Goal: Information Seeking & Learning: Learn about a topic

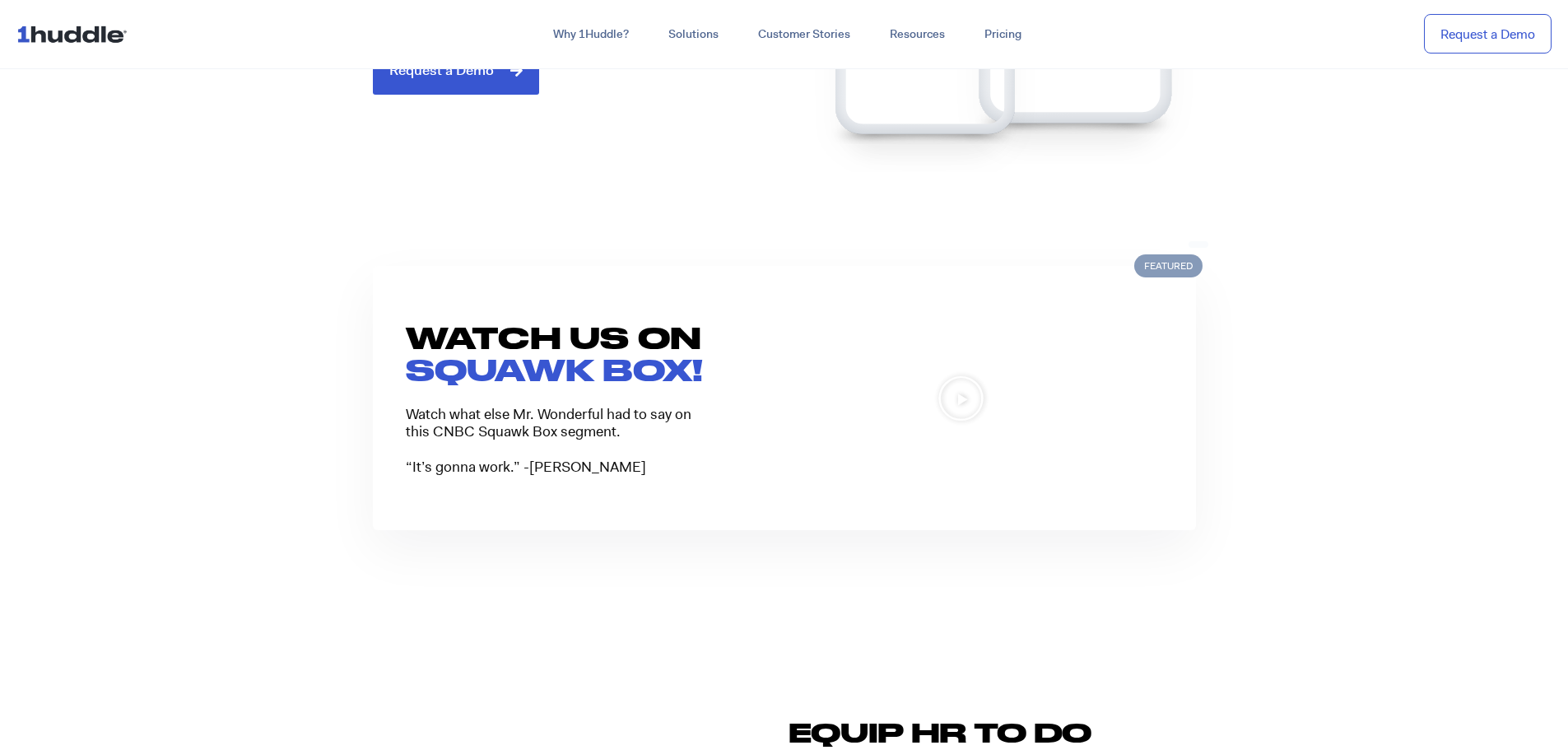
scroll to position [1318, 0]
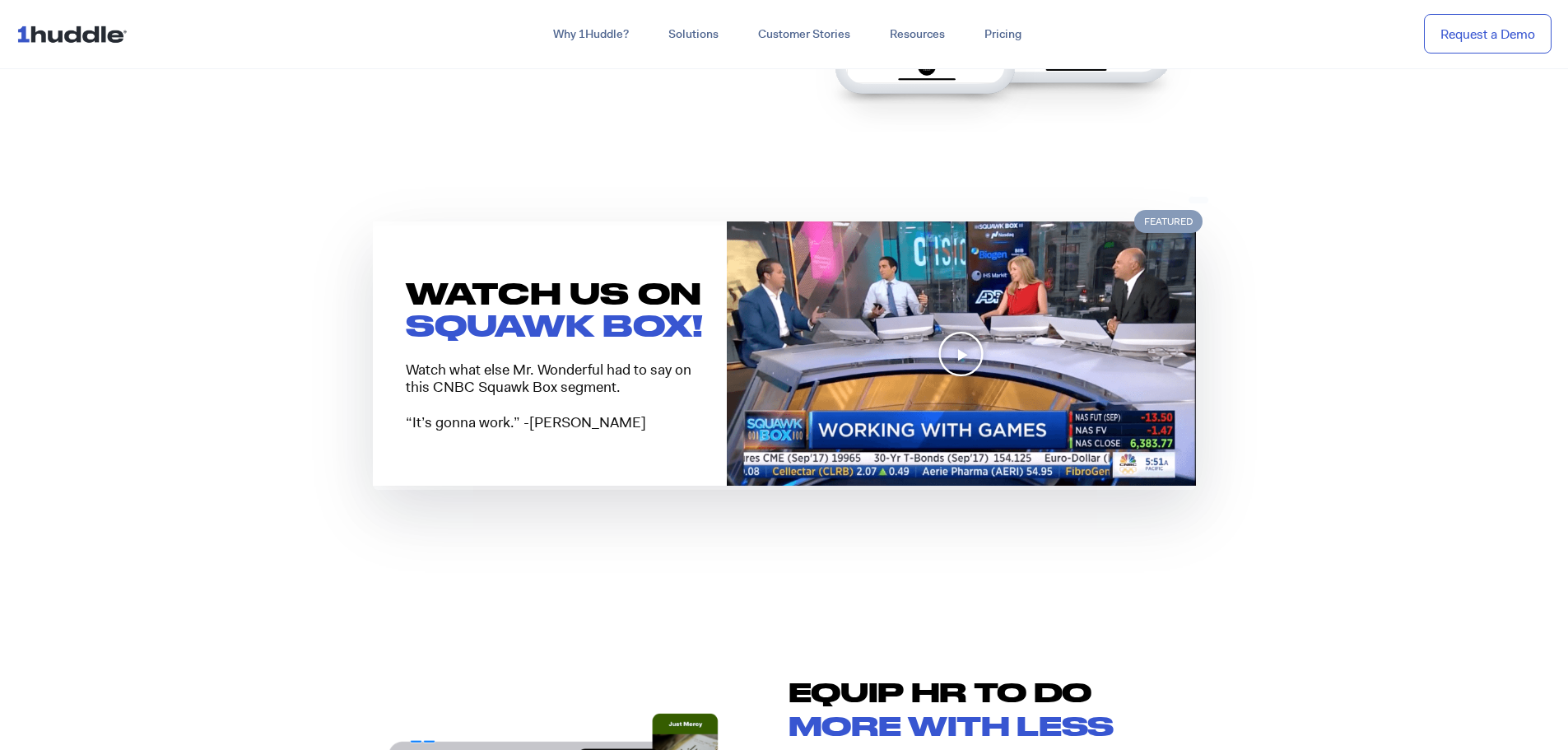
click at [968, 359] on icon "Play Video" at bounding box center [961, 354] width 47 height 47
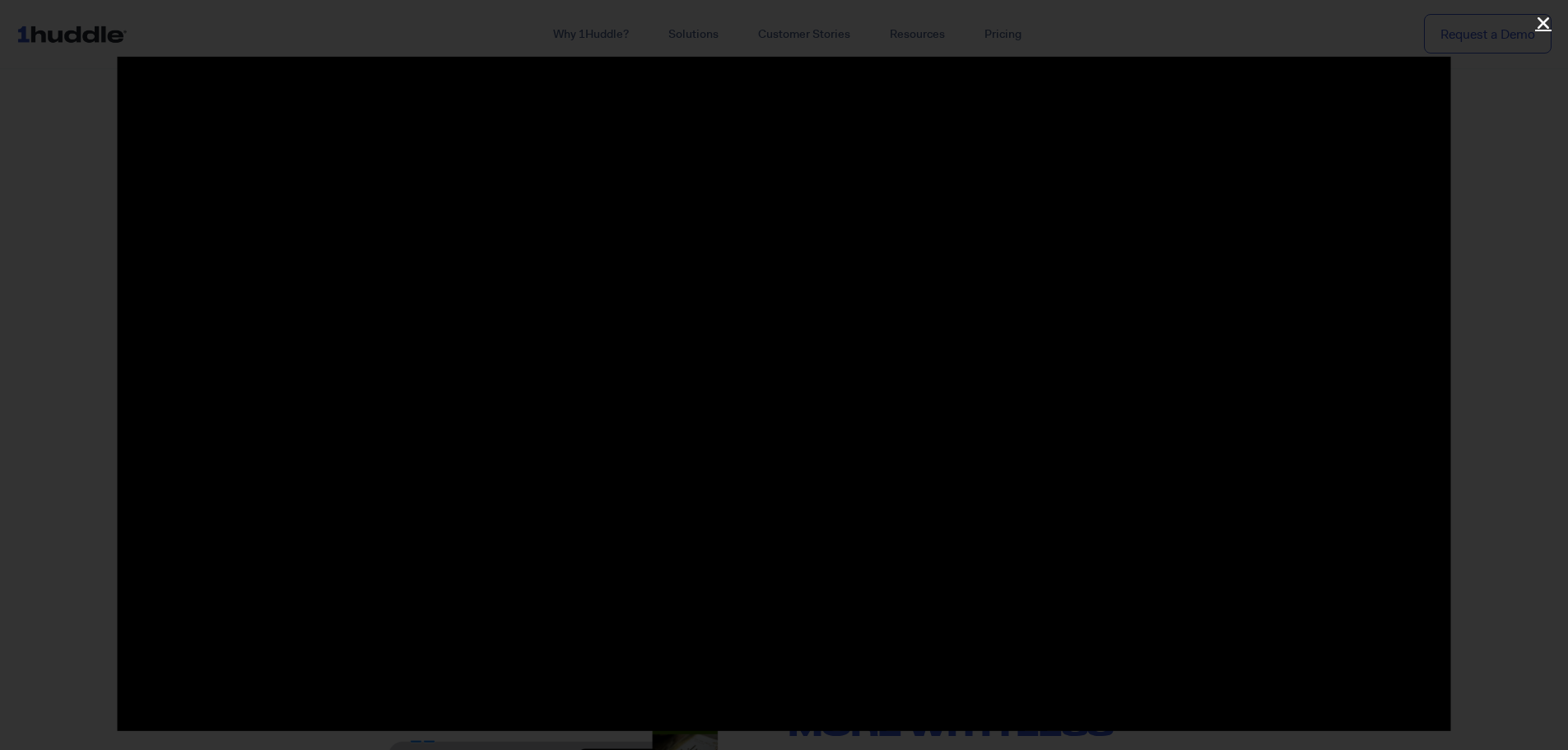
click at [1545, 23] on icon "Close (Esc)" at bounding box center [1543, 23] width 17 height 17
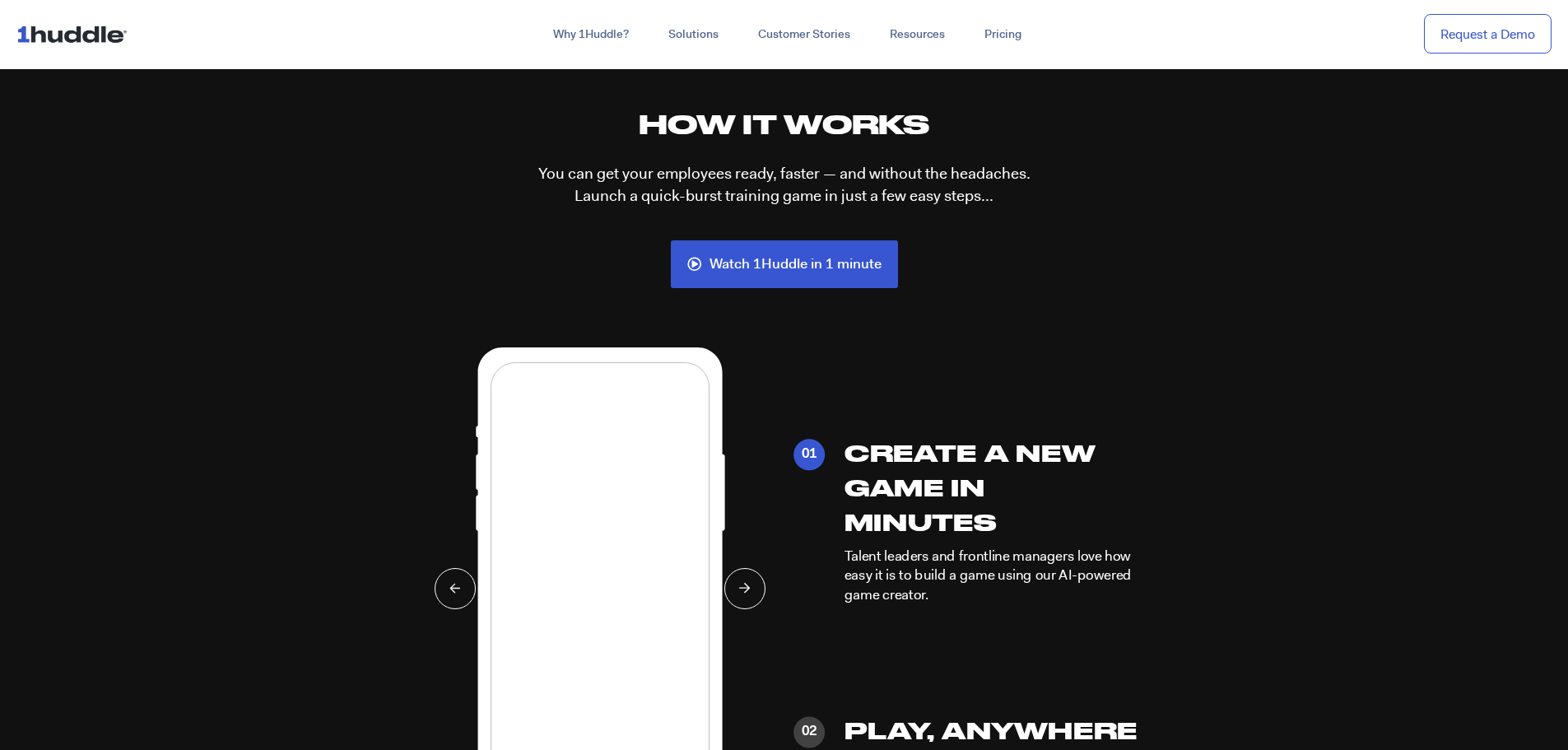
scroll to position [3786, 0]
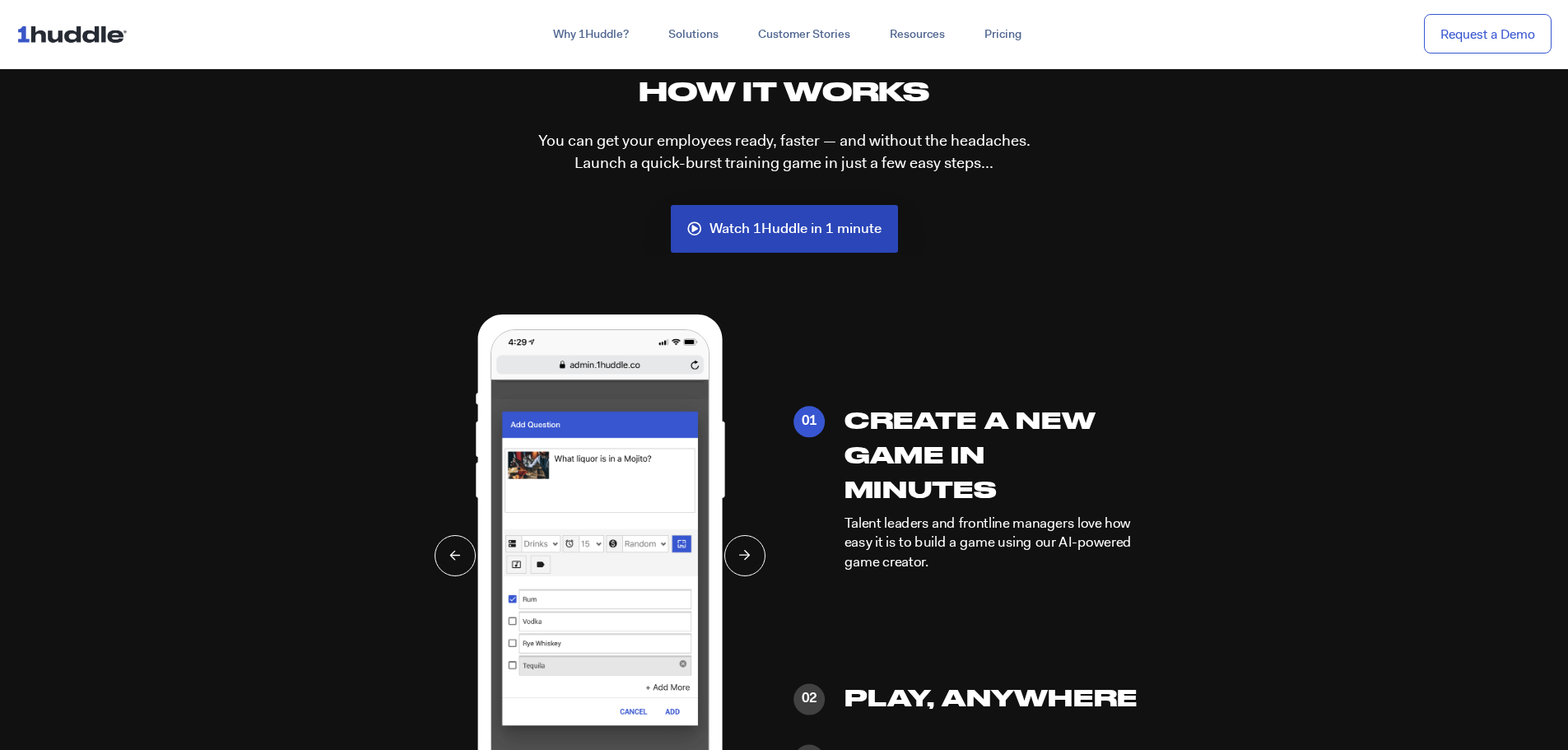
click at [818, 234] on span "Watch 1Huddle in 1 minute" at bounding box center [795, 229] width 172 height 15
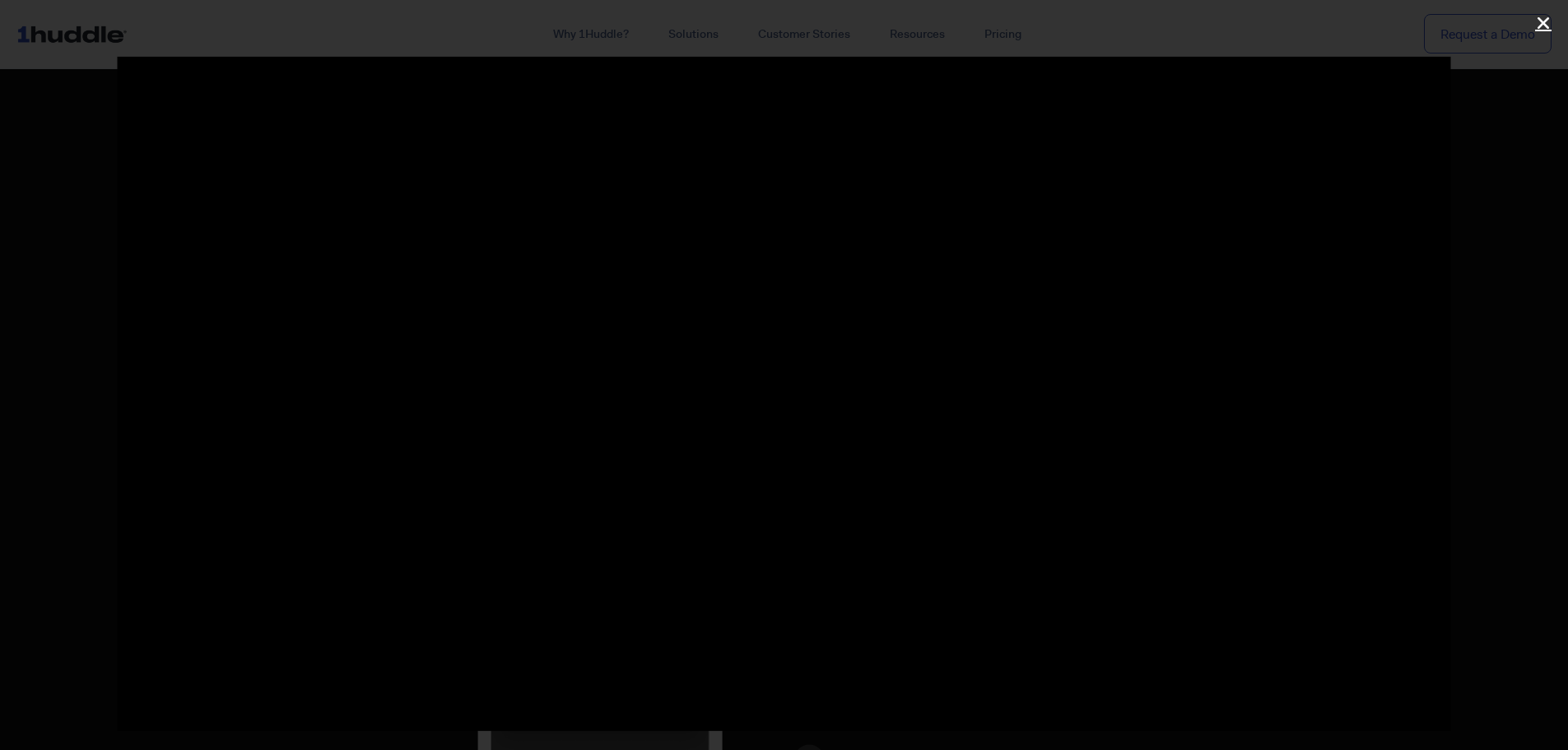
click at [1546, 27] on icon "Close (Esc)" at bounding box center [1543, 23] width 17 height 17
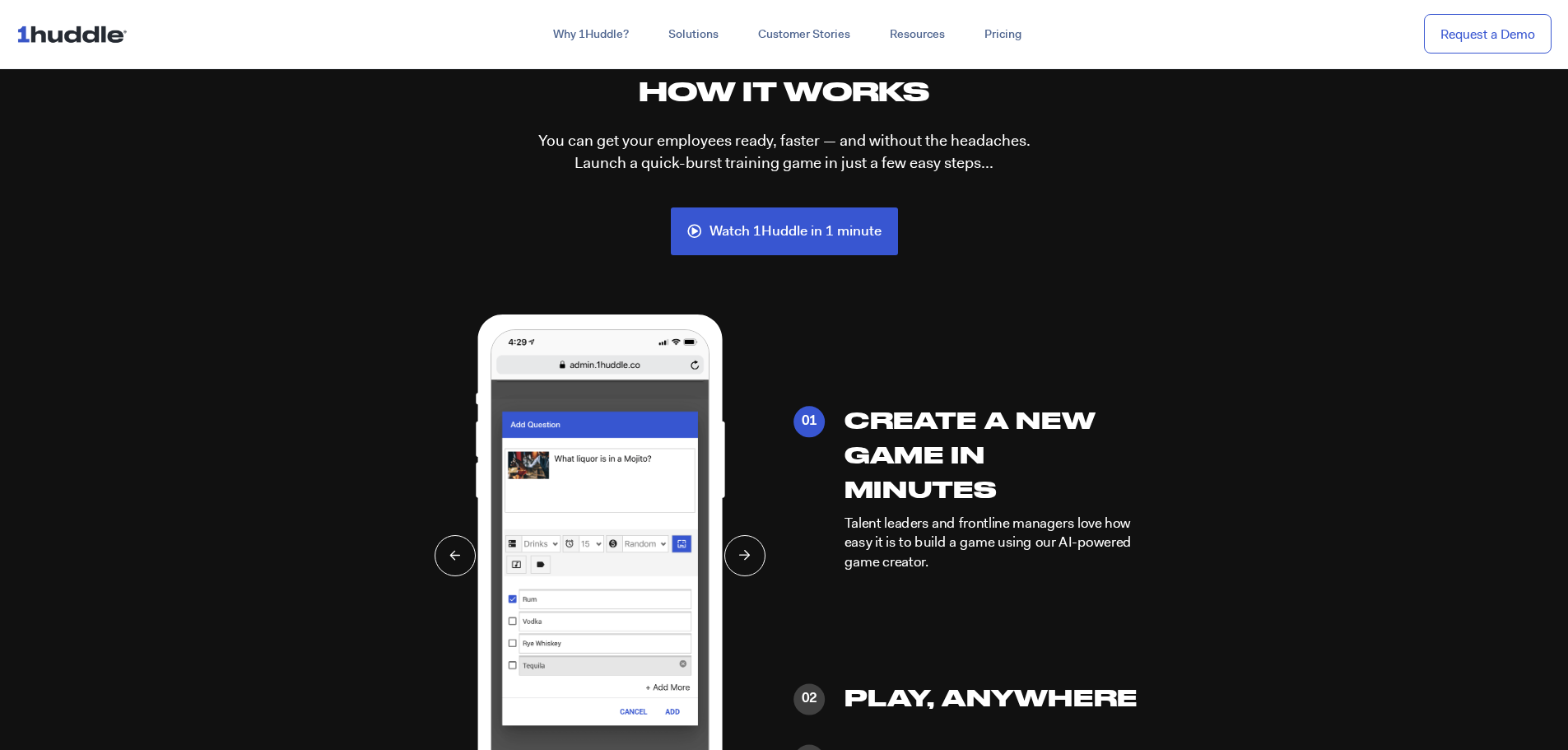
scroll to position [3952, 0]
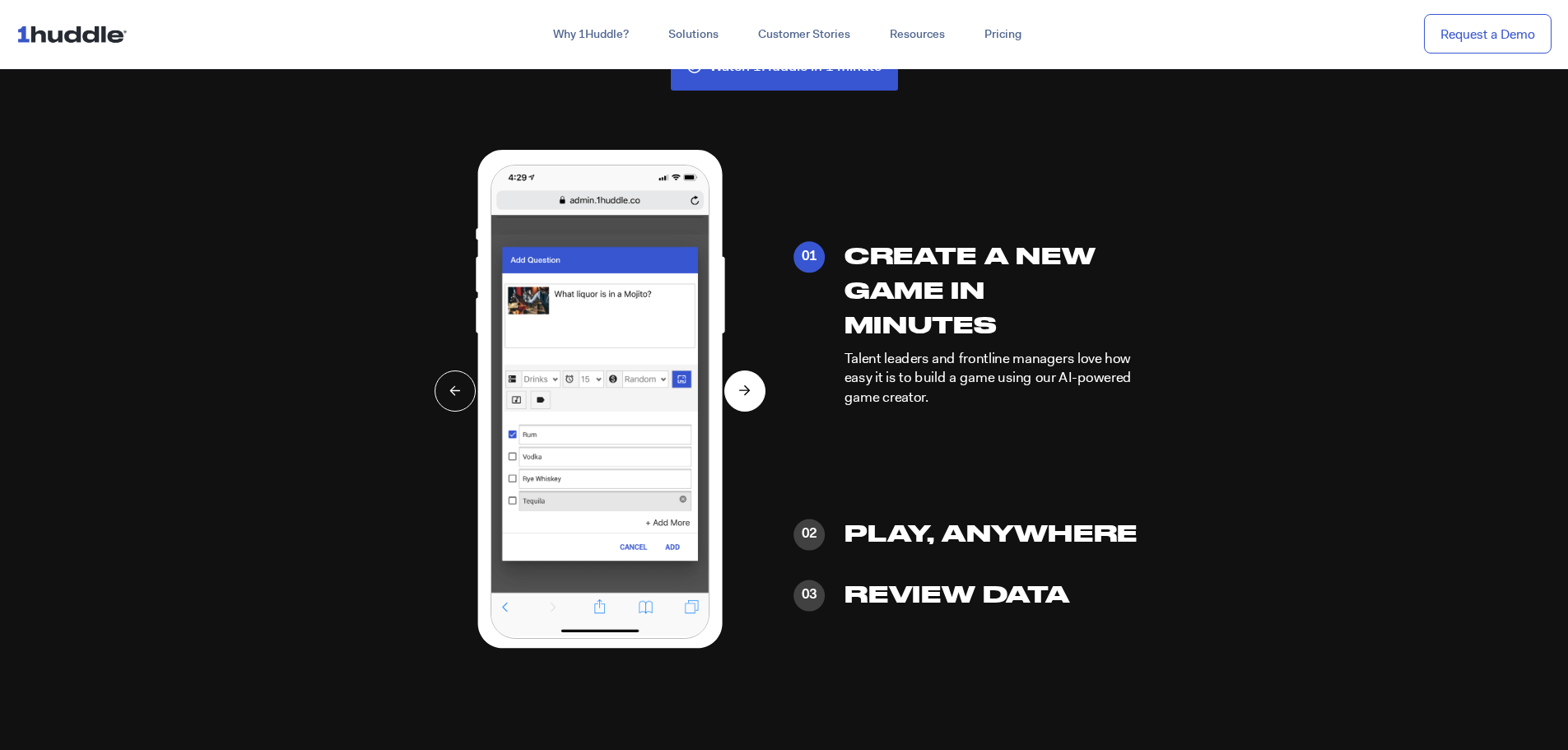
click at [751, 390] on icon at bounding box center [745, 390] width 12 height 11
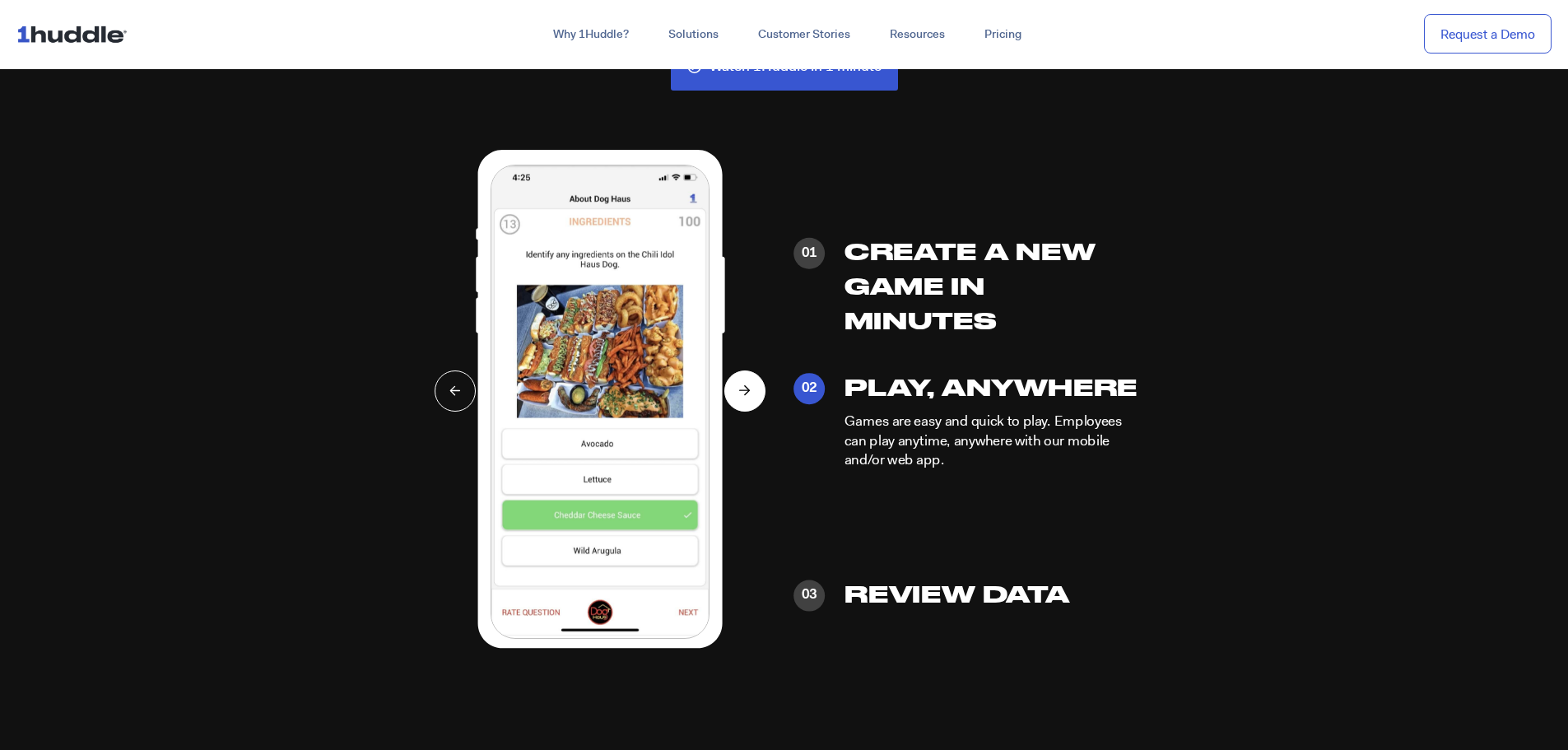
click at [751, 390] on icon at bounding box center [745, 390] width 12 height 11
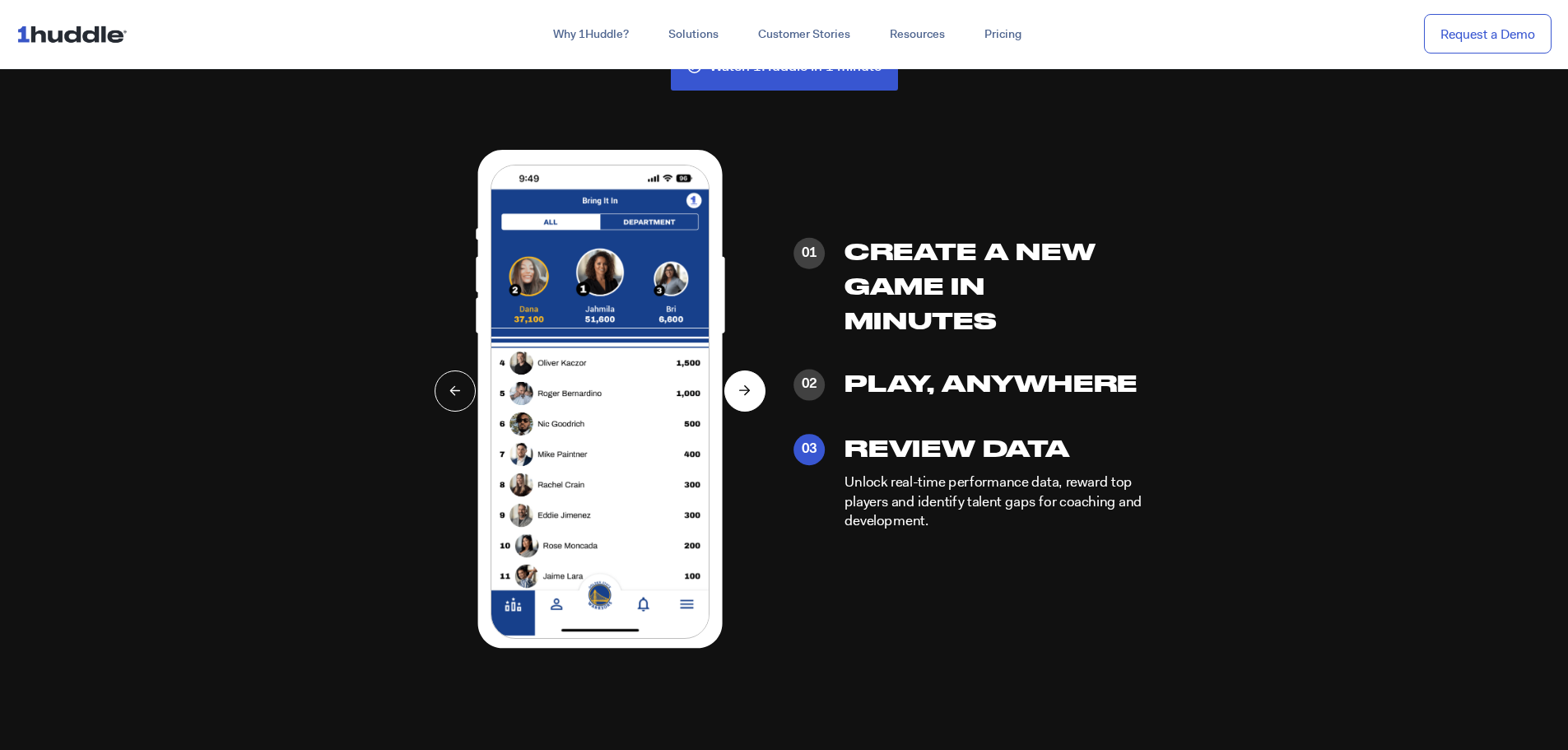
click at [746, 390] on icon at bounding box center [744, 390] width 9 height 0
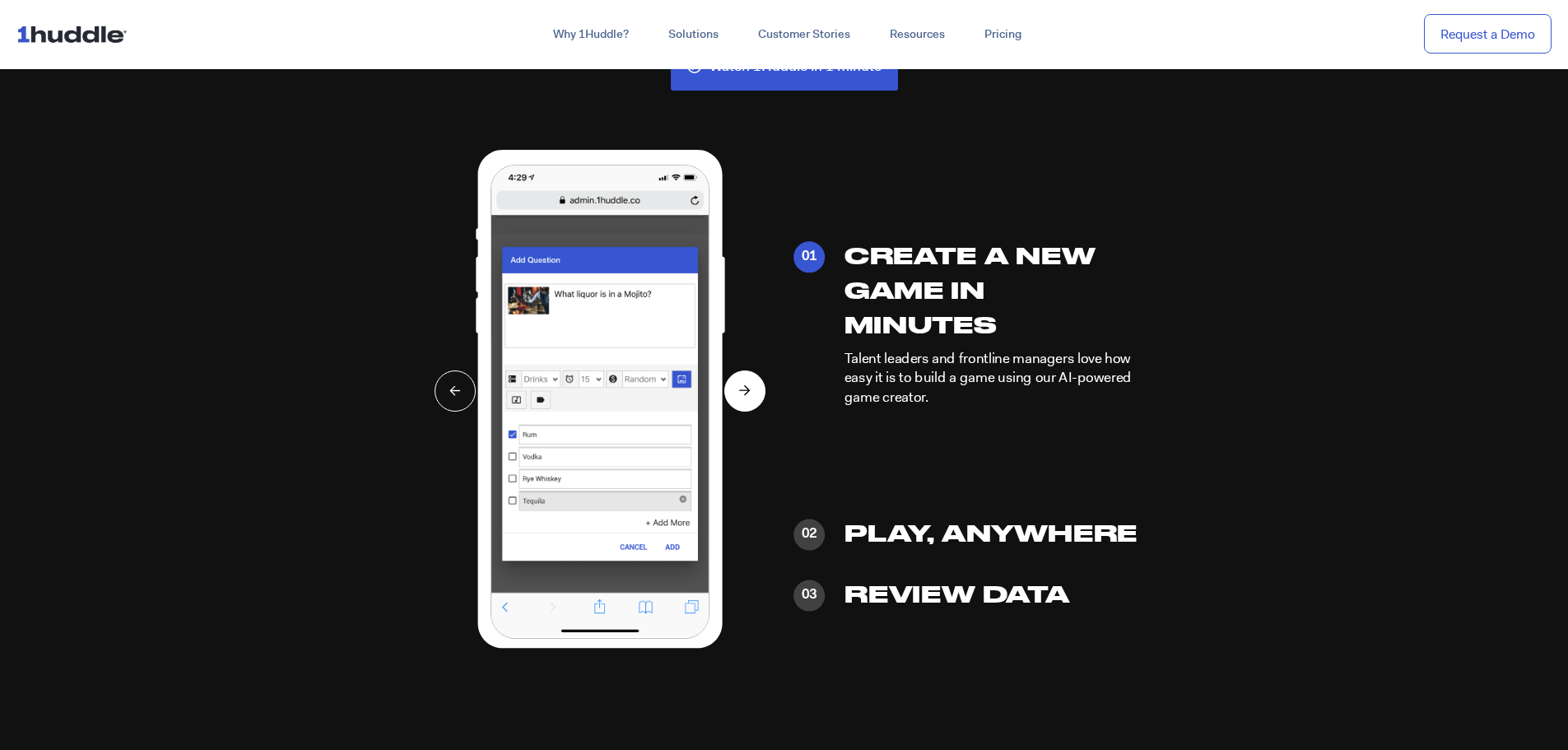
click at [748, 387] on icon at bounding box center [745, 390] width 12 height 11
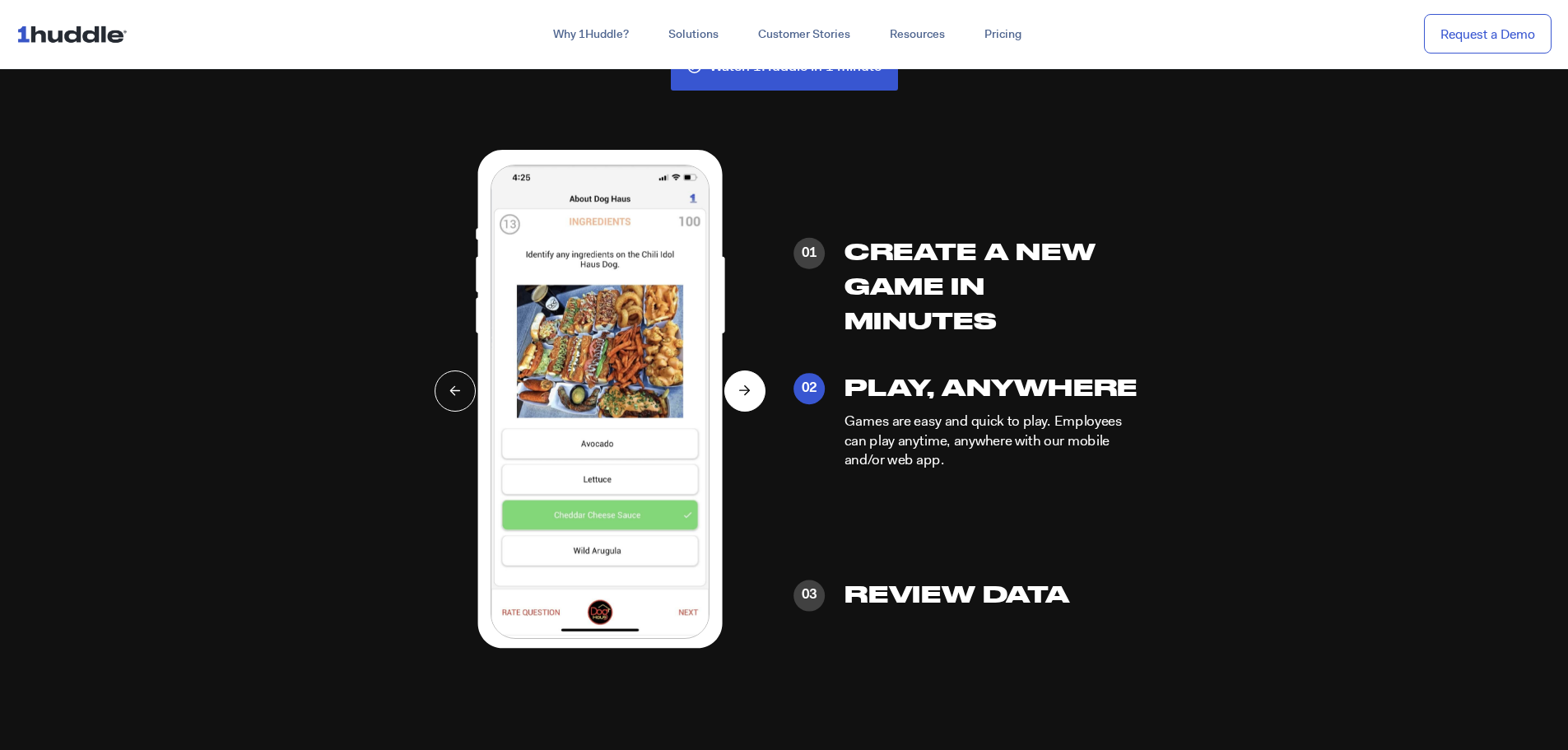
click at [748, 387] on icon at bounding box center [745, 390] width 12 height 11
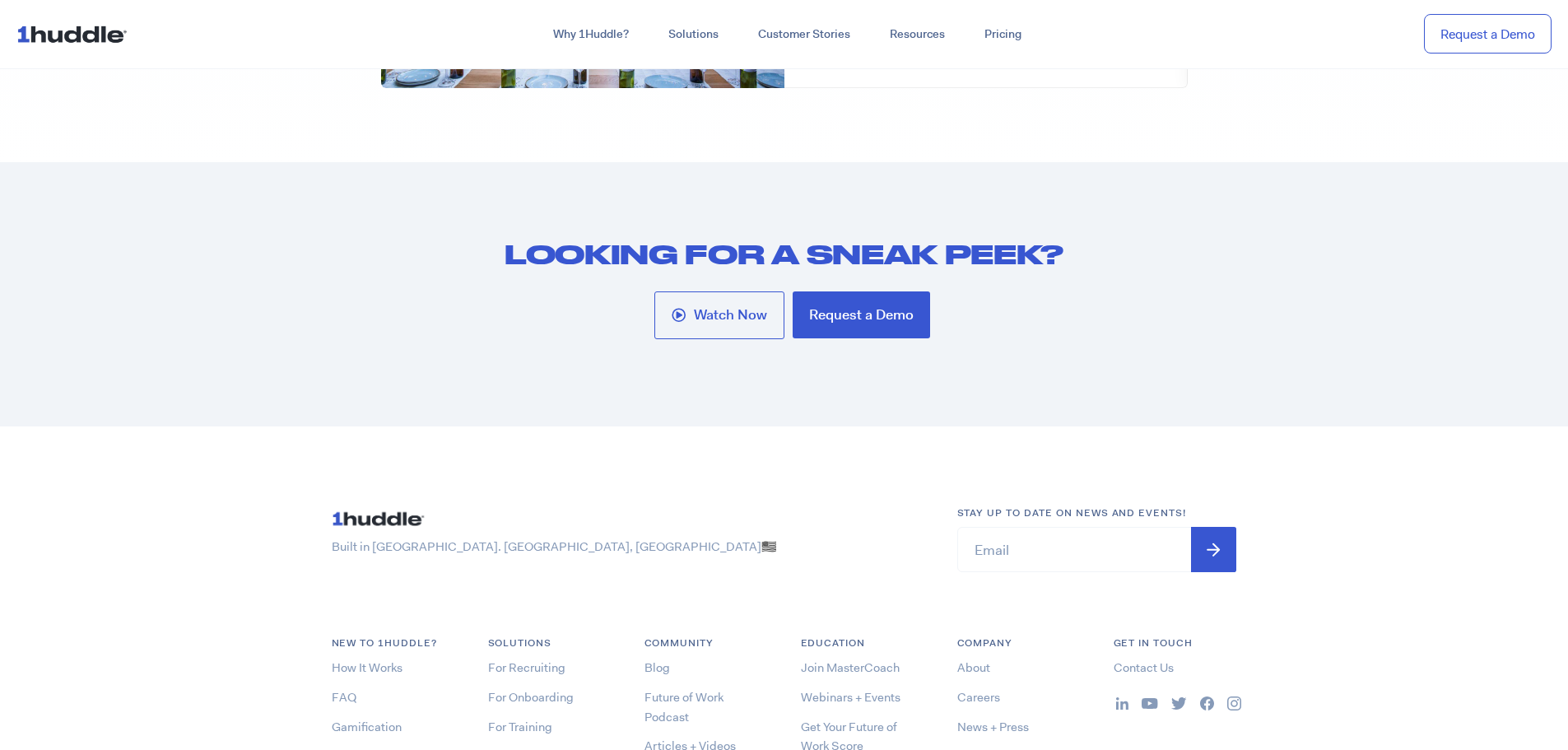
scroll to position [8561, 0]
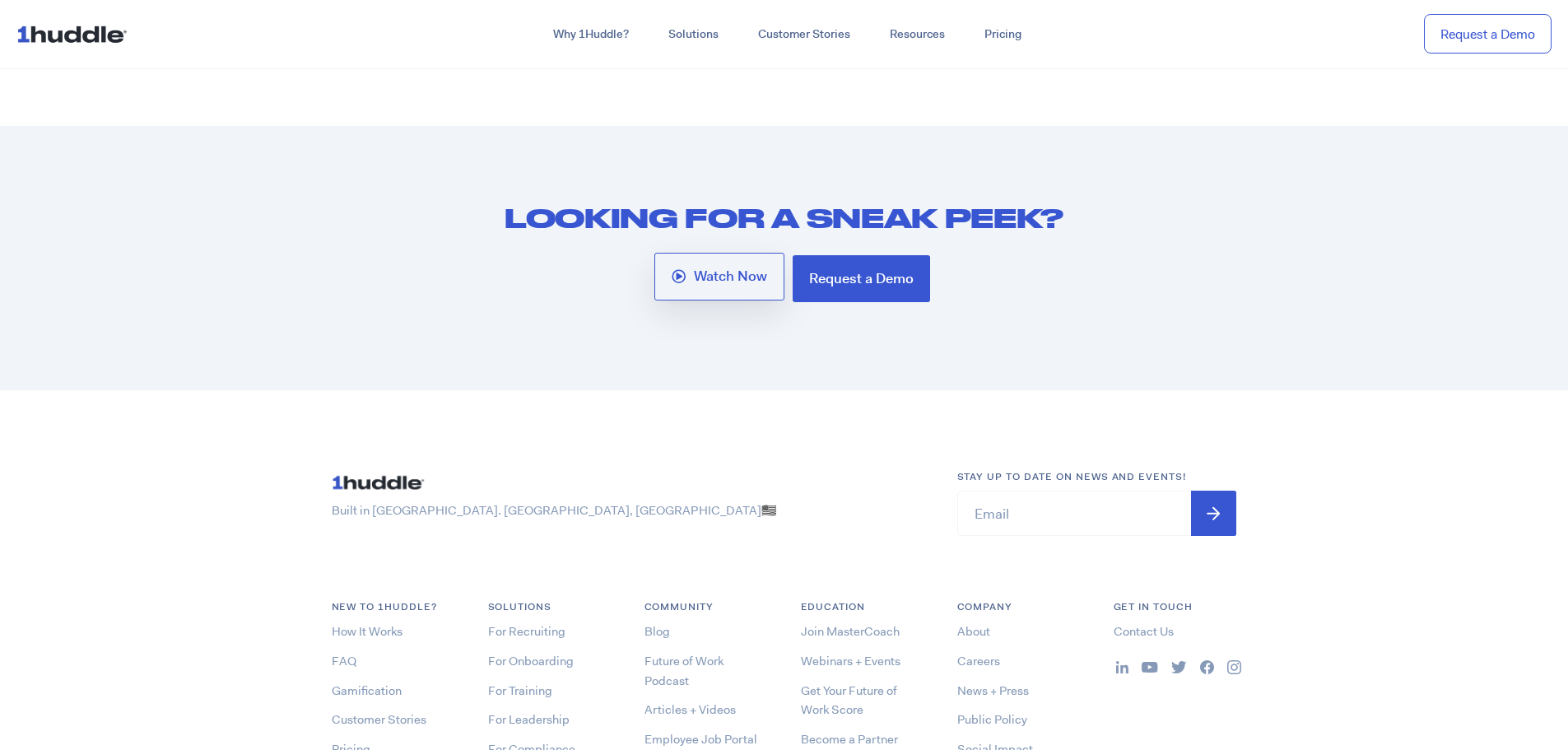
click at [716, 284] on span "Watch Now" at bounding box center [730, 276] width 73 height 15
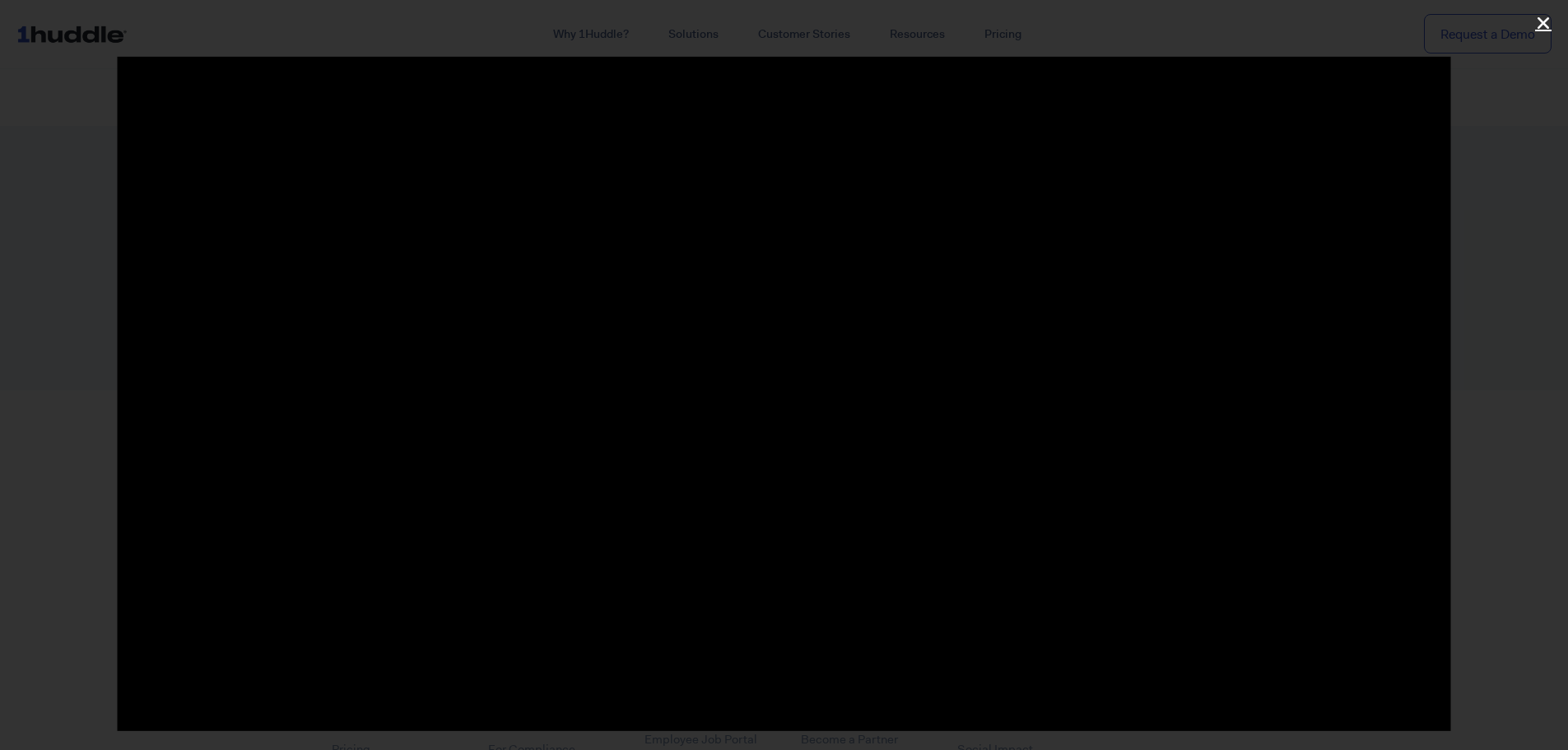
click at [1545, 20] on icon "Close (Esc)" at bounding box center [1543, 23] width 17 height 17
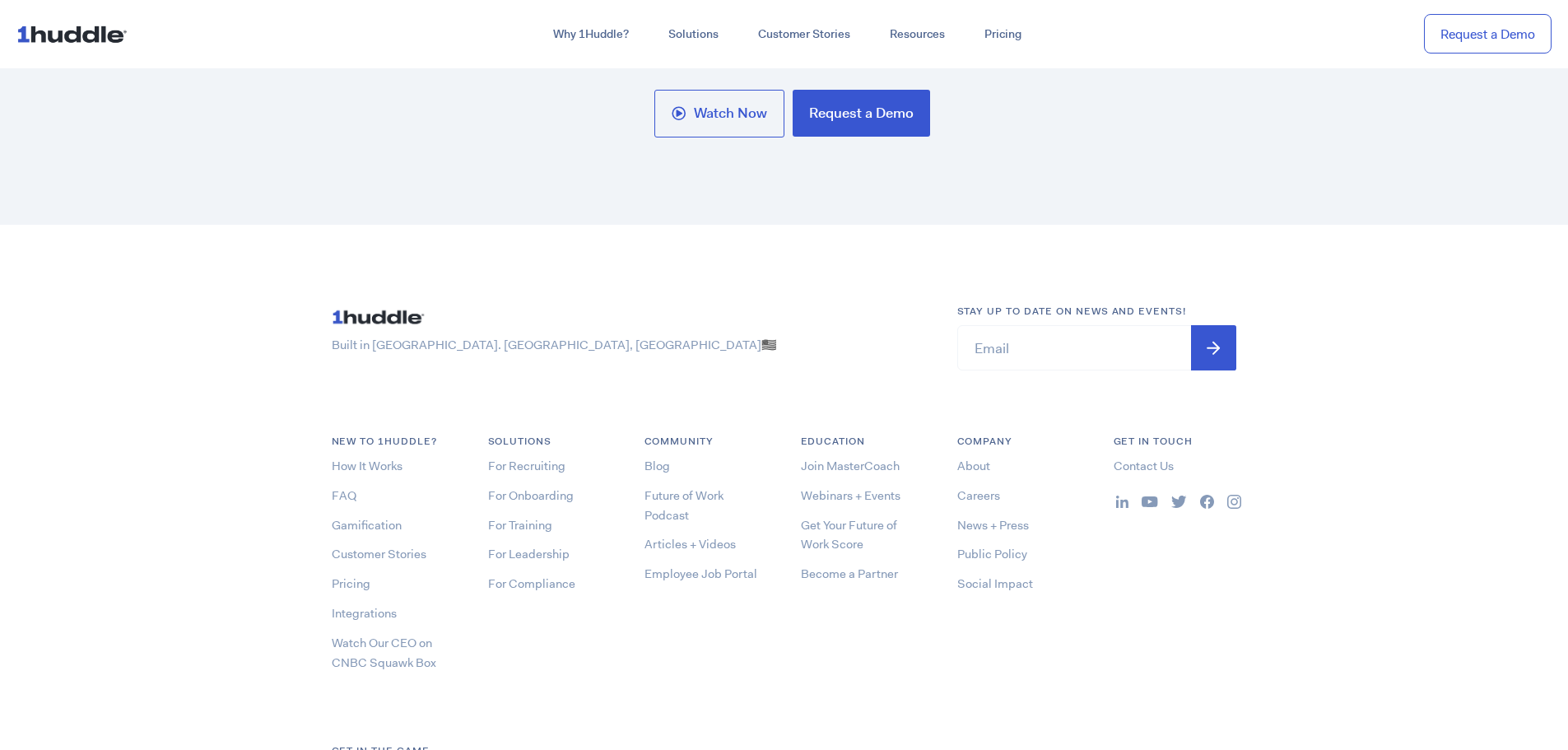
scroll to position [8888, 0]
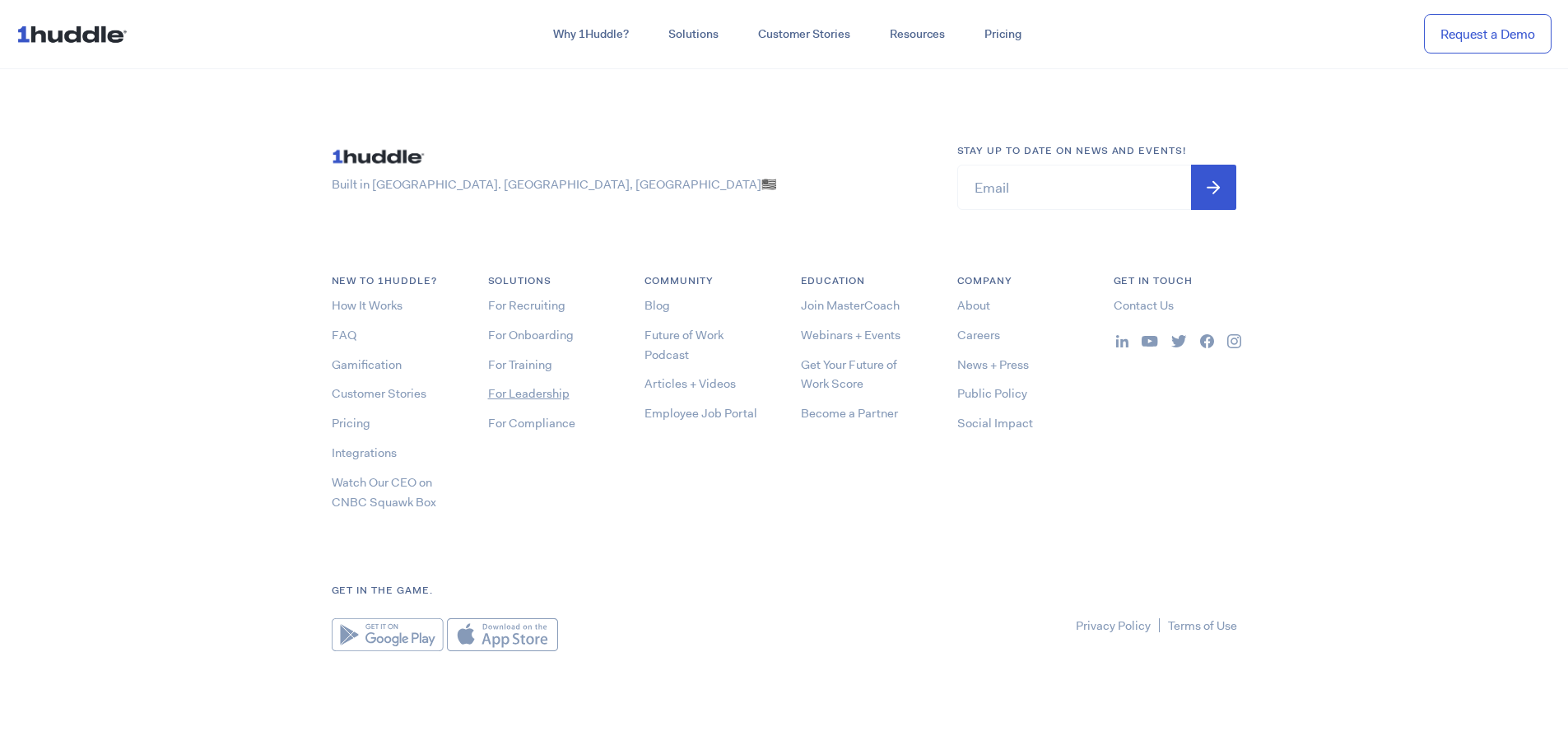
click at [527, 394] on link "For Leadership" at bounding box center [528, 393] width 82 height 17
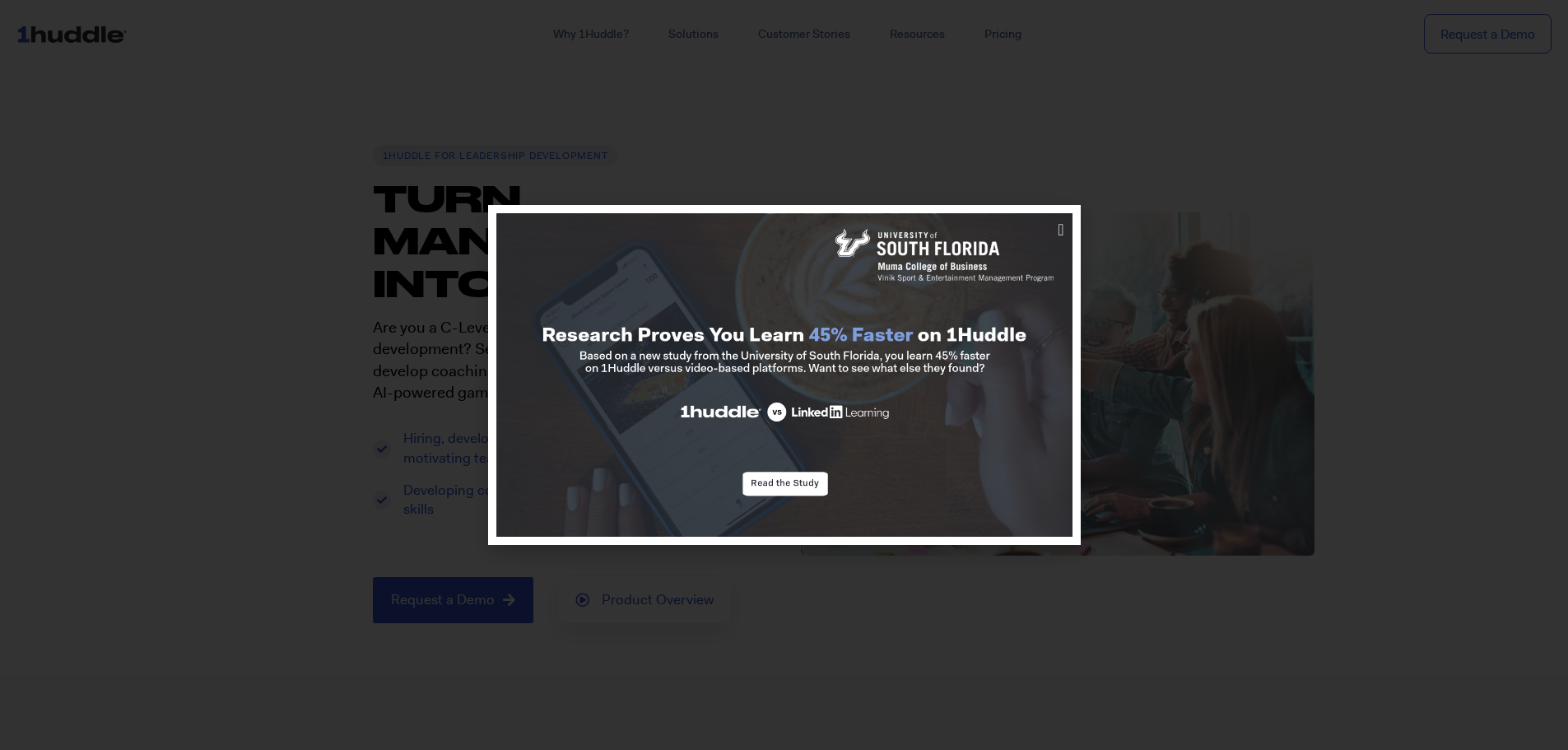
click at [1239, 158] on div at bounding box center [784, 375] width 1568 height 750
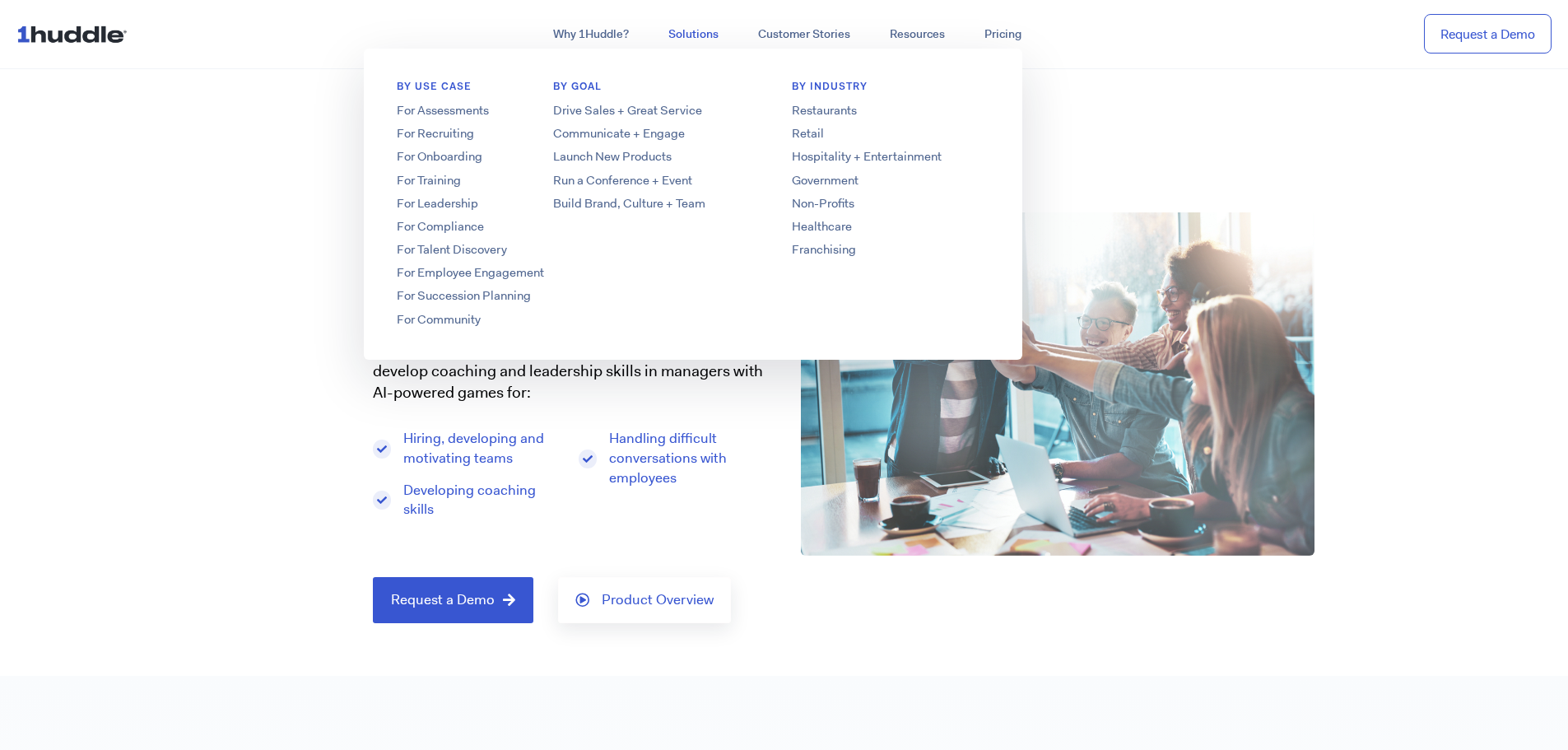
click at [687, 34] on link "Solutions" at bounding box center [693, 34] width 90 height 30
click at [834, 110] on link "Restaurants" at bounding box center [890, 111] width 263 height 18
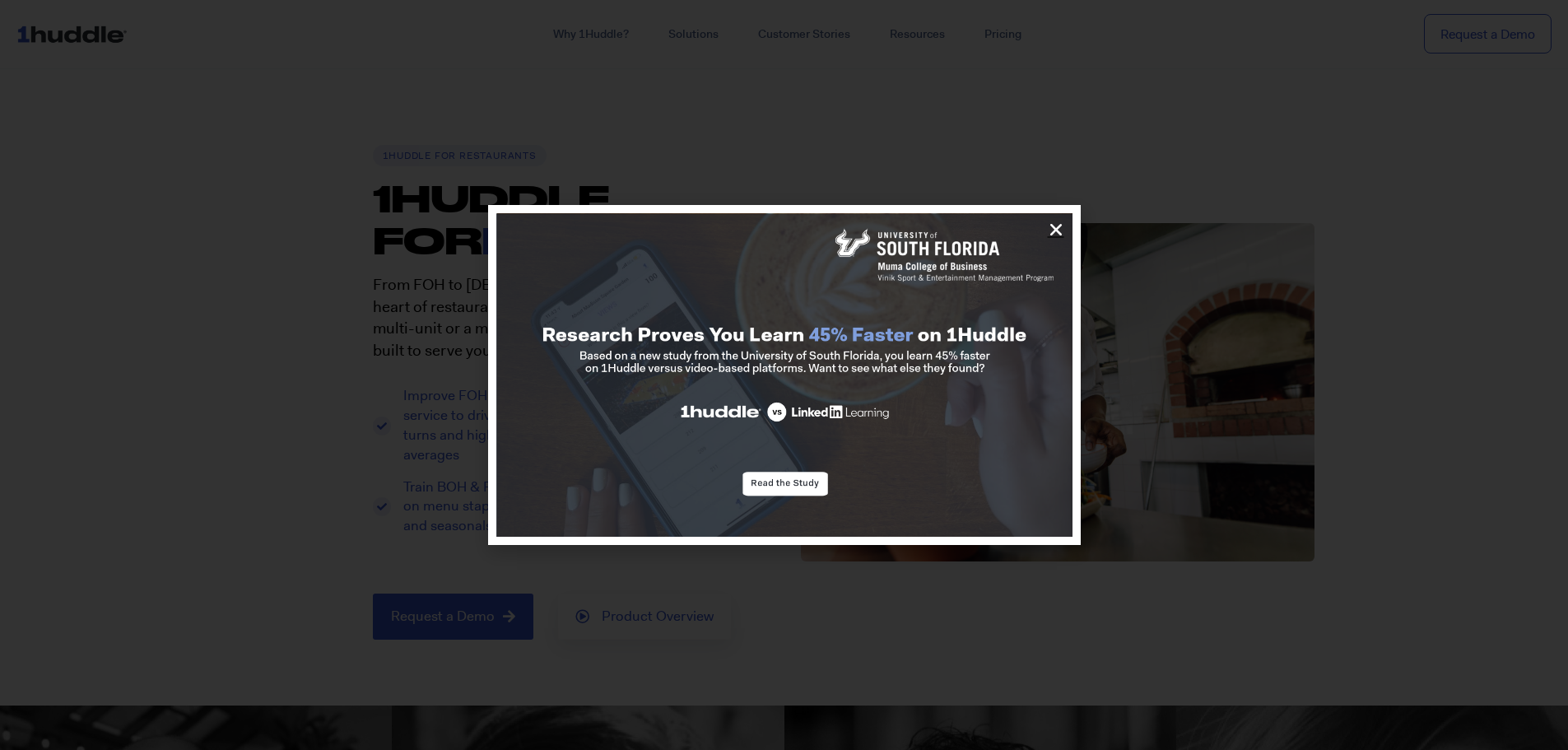
click at [1057, 228] on icon "Close" at bounding box center [1056, 230] width 17 height 17
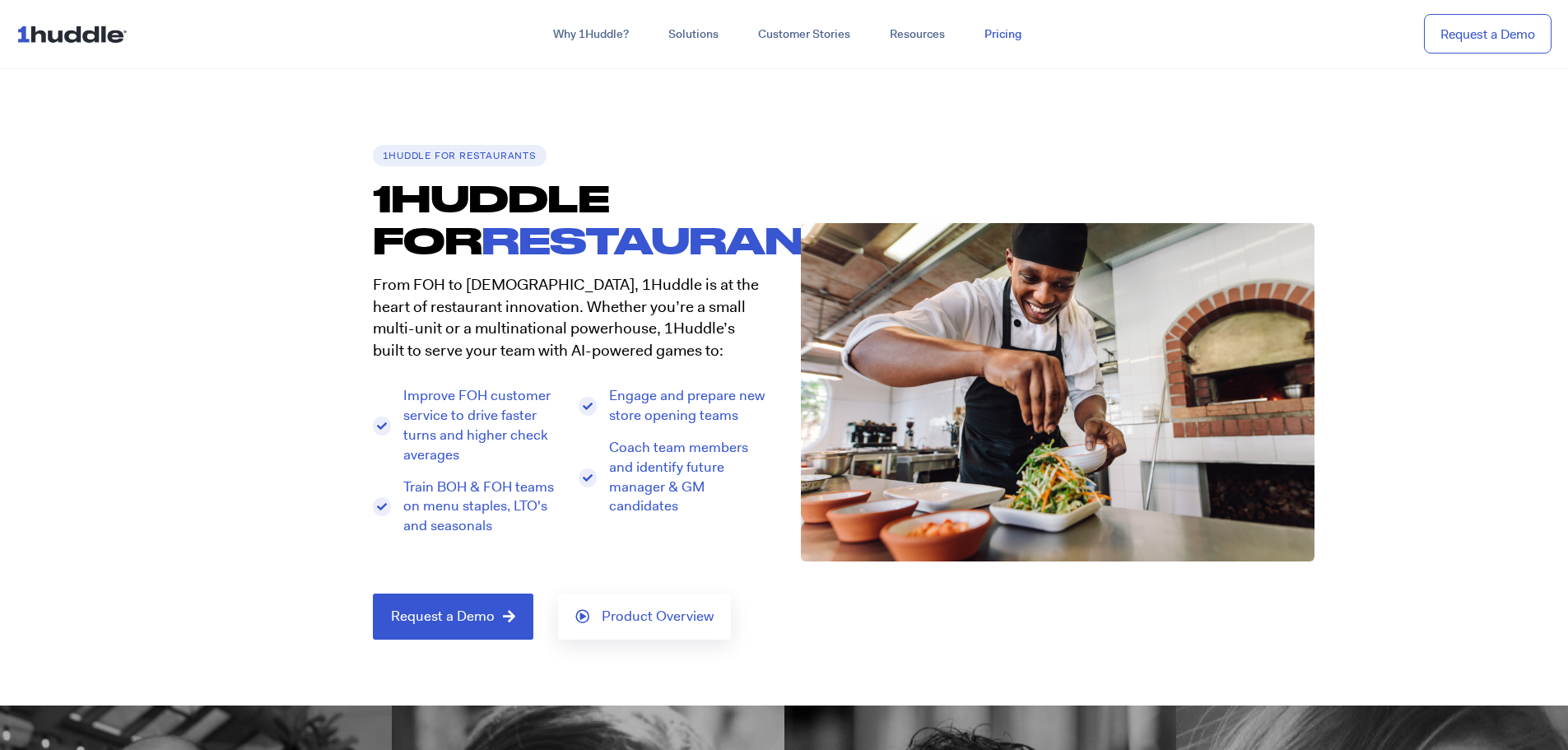
click at [1003, 37] on link "Pricing" at bounding box center [1003, 34] width 77 height 30
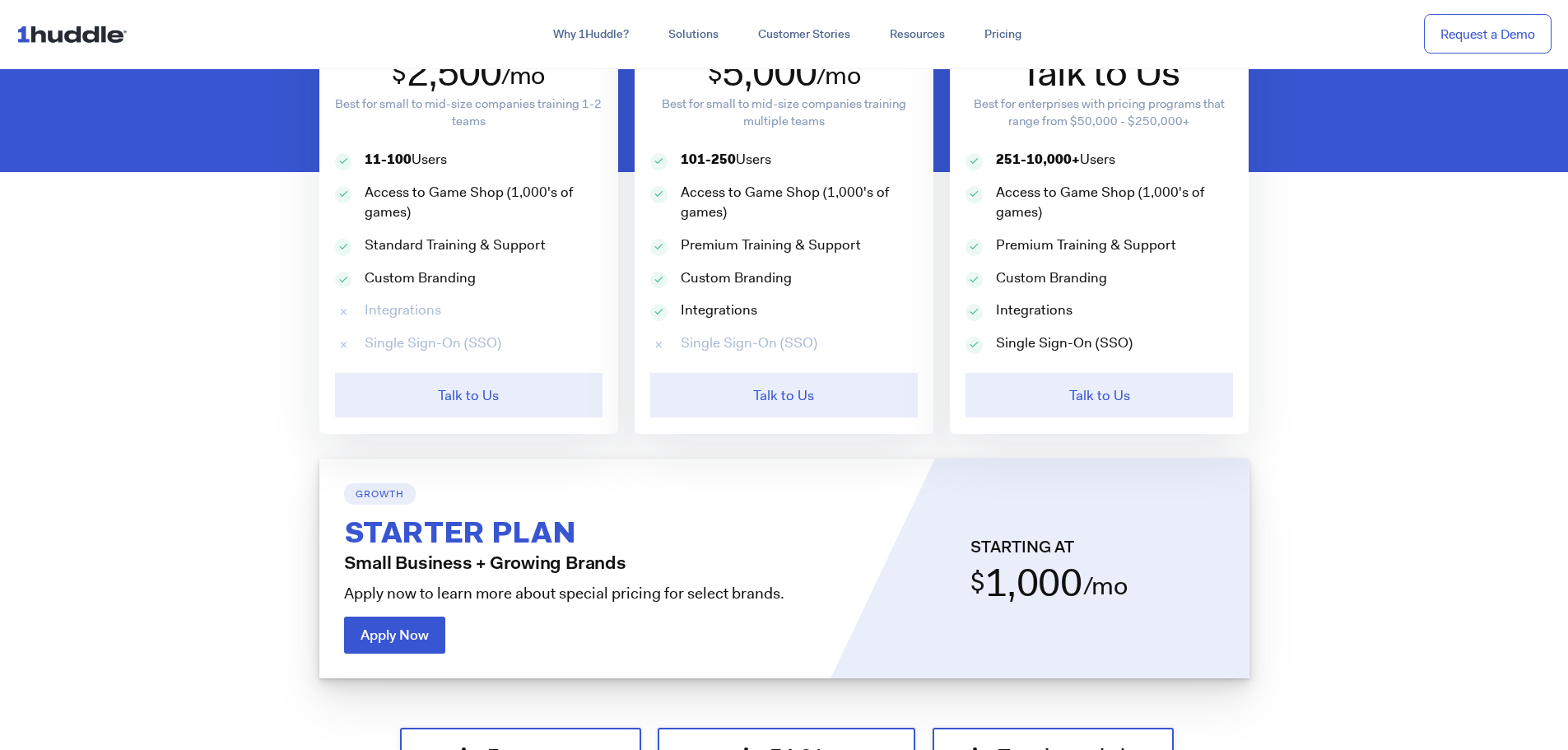
scroll to position [823, 0]
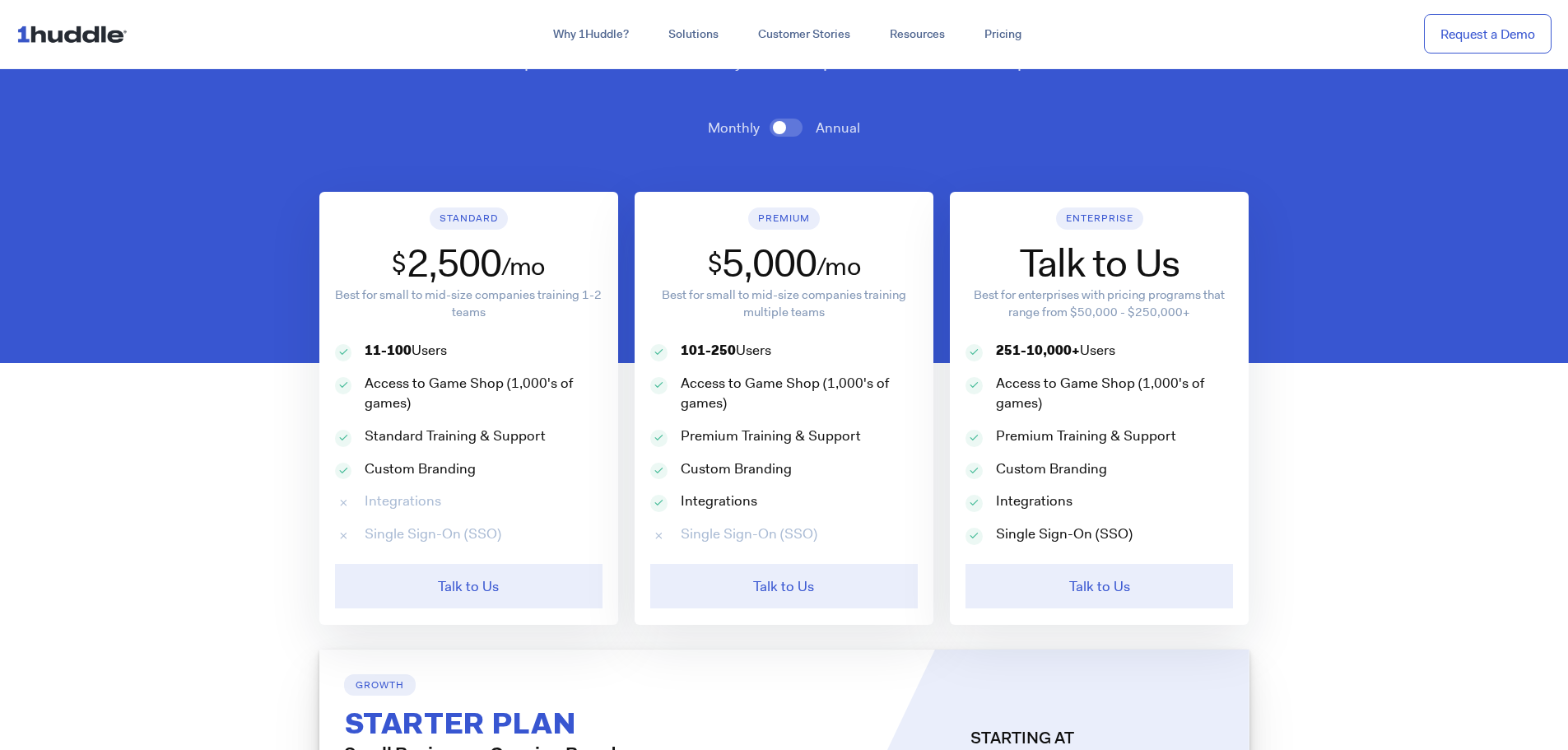
click at [796, 127] on span at bounding box center [785, 127] width 33 height 18
click at [0, 0] on input "checkbox" at bounding box center [0, 0] width 0 height 0
click at [774, 129] on span at bounding box center [785, 127] width 33 height 18
click at [0, 0] on input "checkbox" at bounding box center [0, 0] width 0 height 0
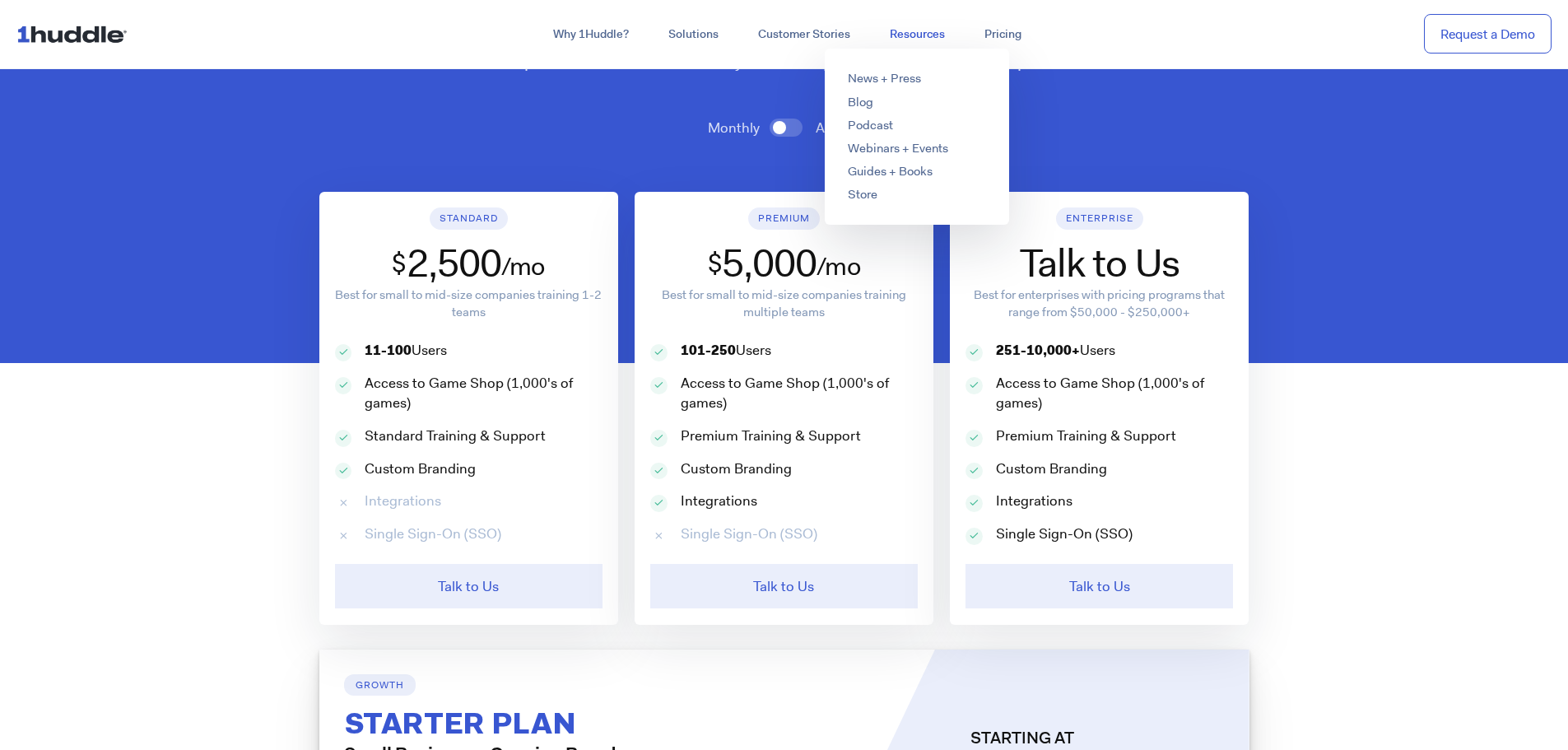
click at [915, 34] on link "Resources" at bounding box center [918, 34] width 95 height 30
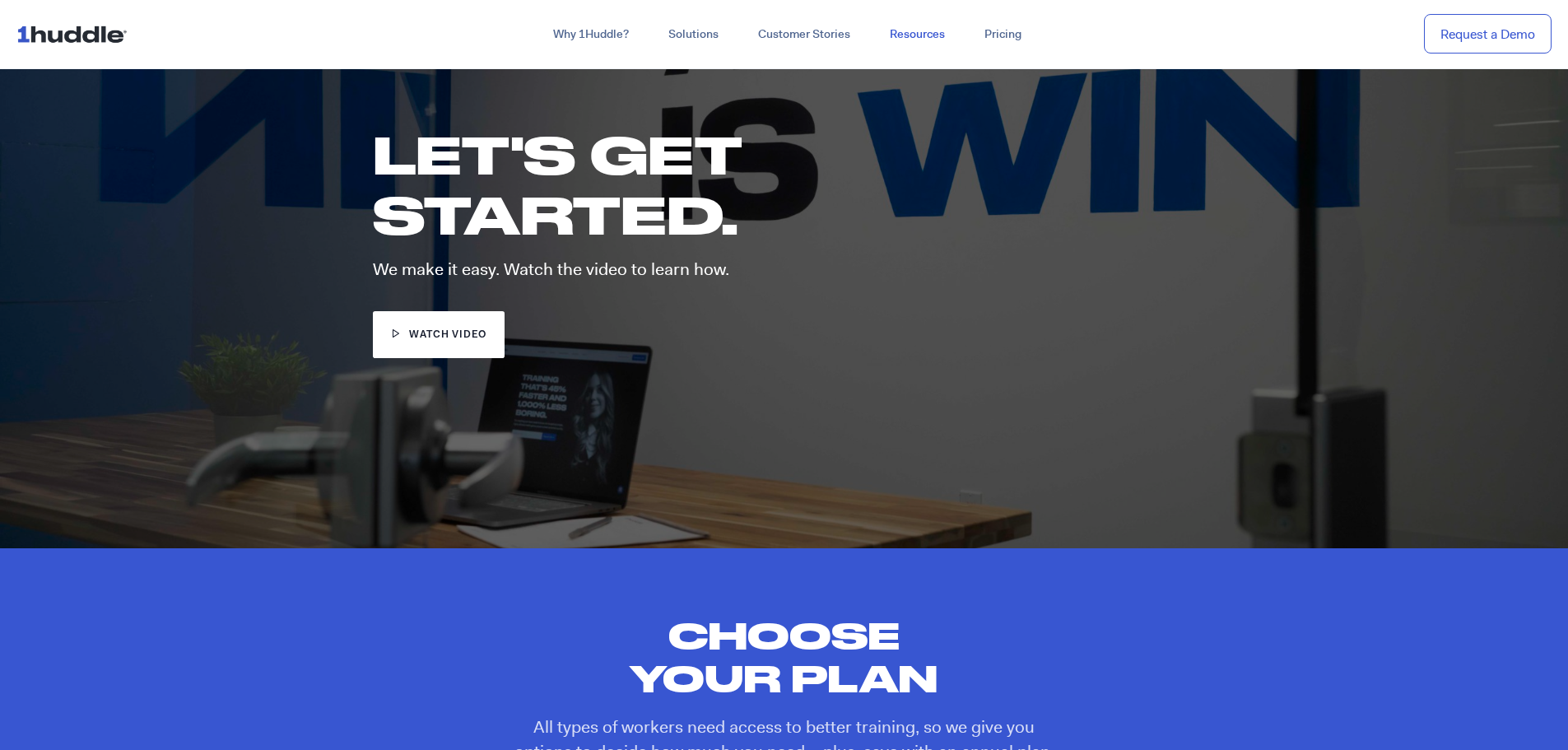
scroll to position [165, 0]
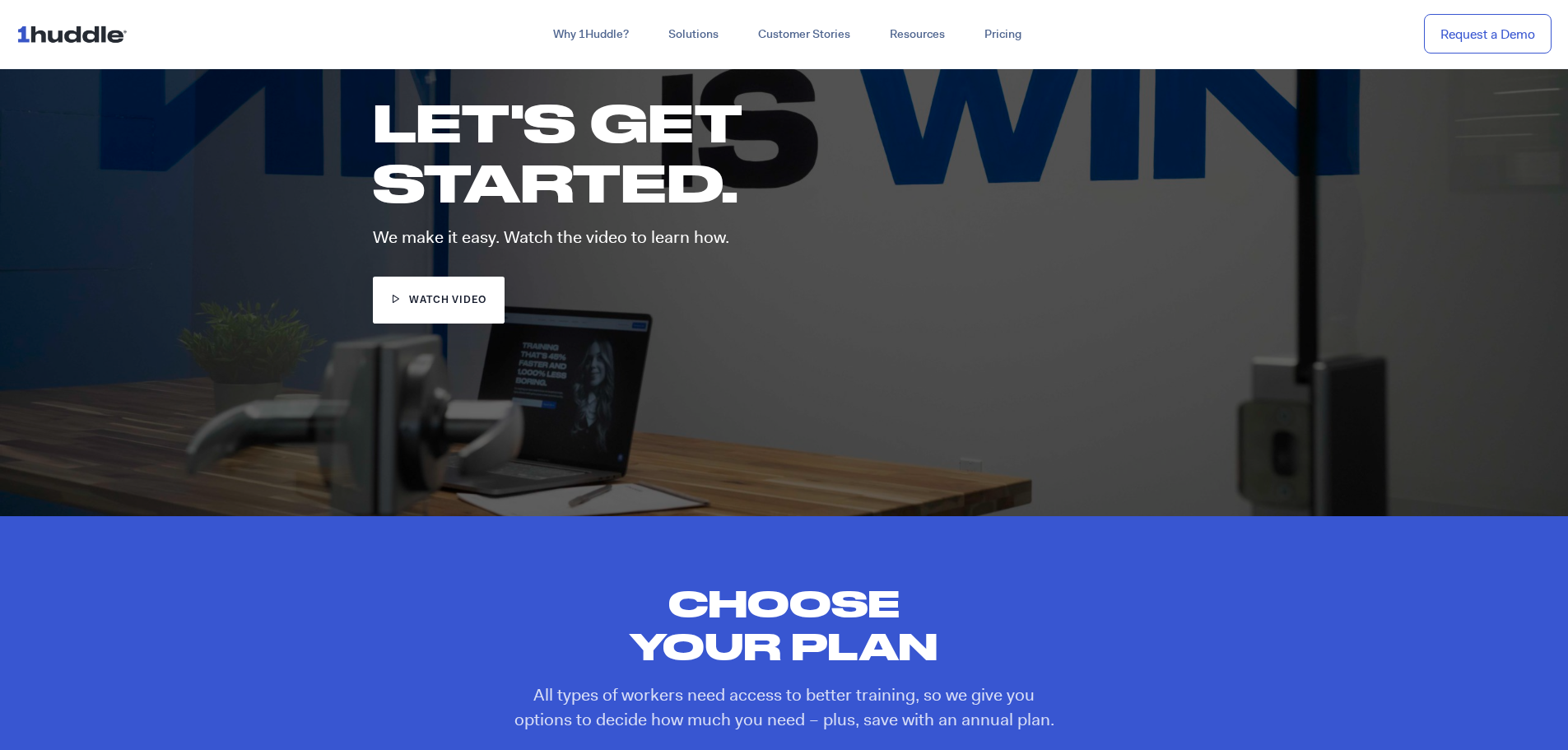
click at [443, 307] on span "watch video" at bounding box center [447, 301] width 78 height 16
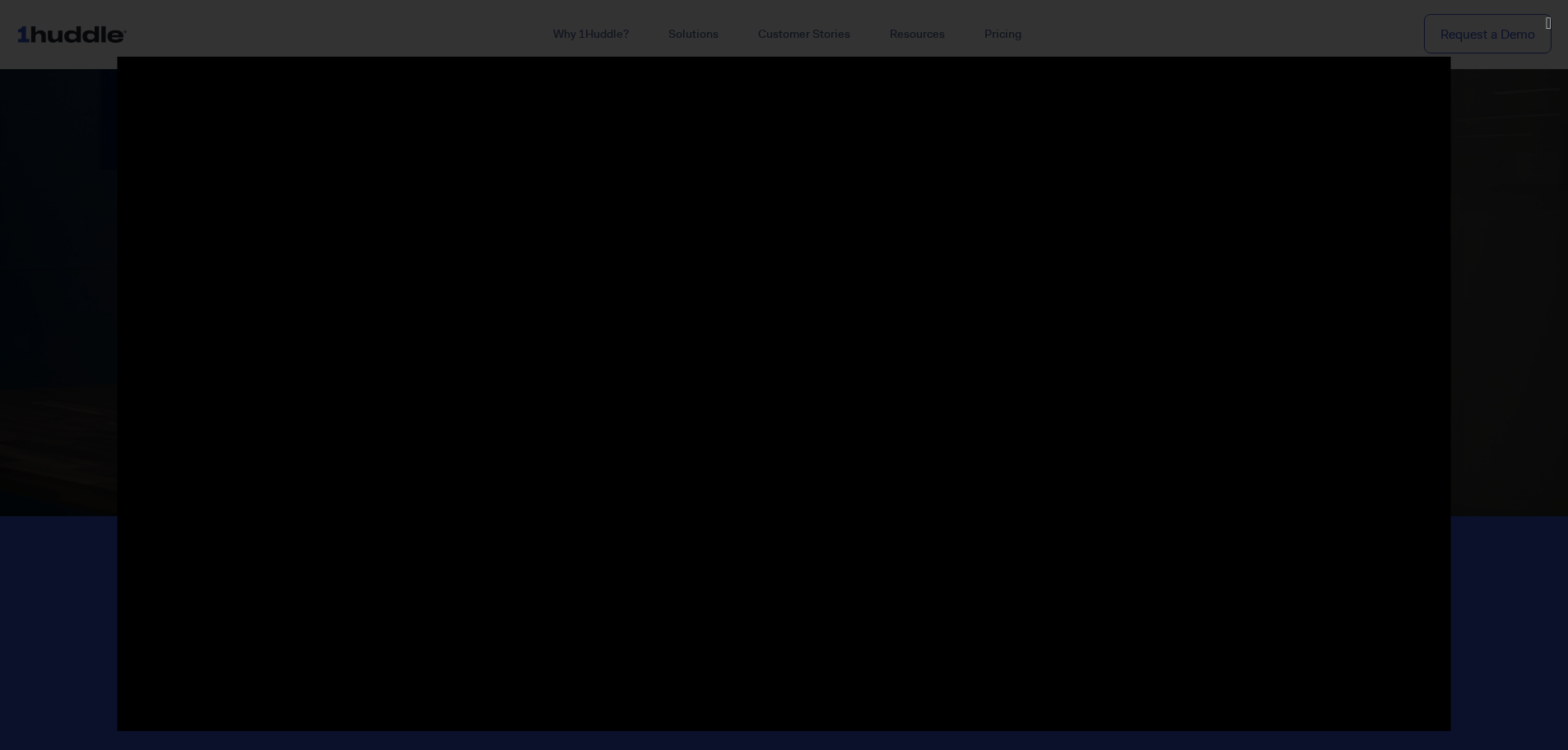
click at [67, 136] on div at bounding box center [784, 375] width 1568 height 638
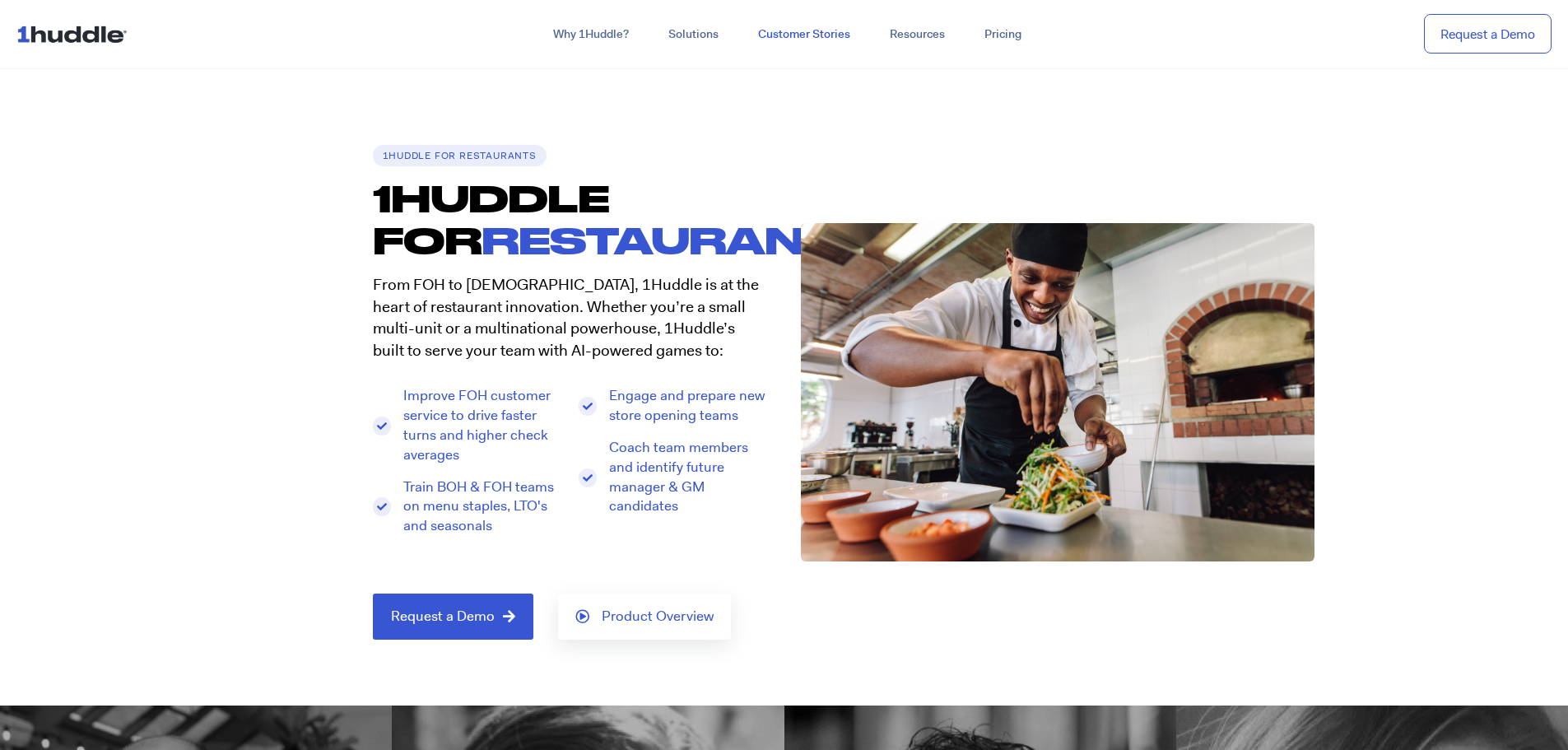
click at [811, 35] on link "Customer Stories" at bounding box center [804, 34] width 132 height 30
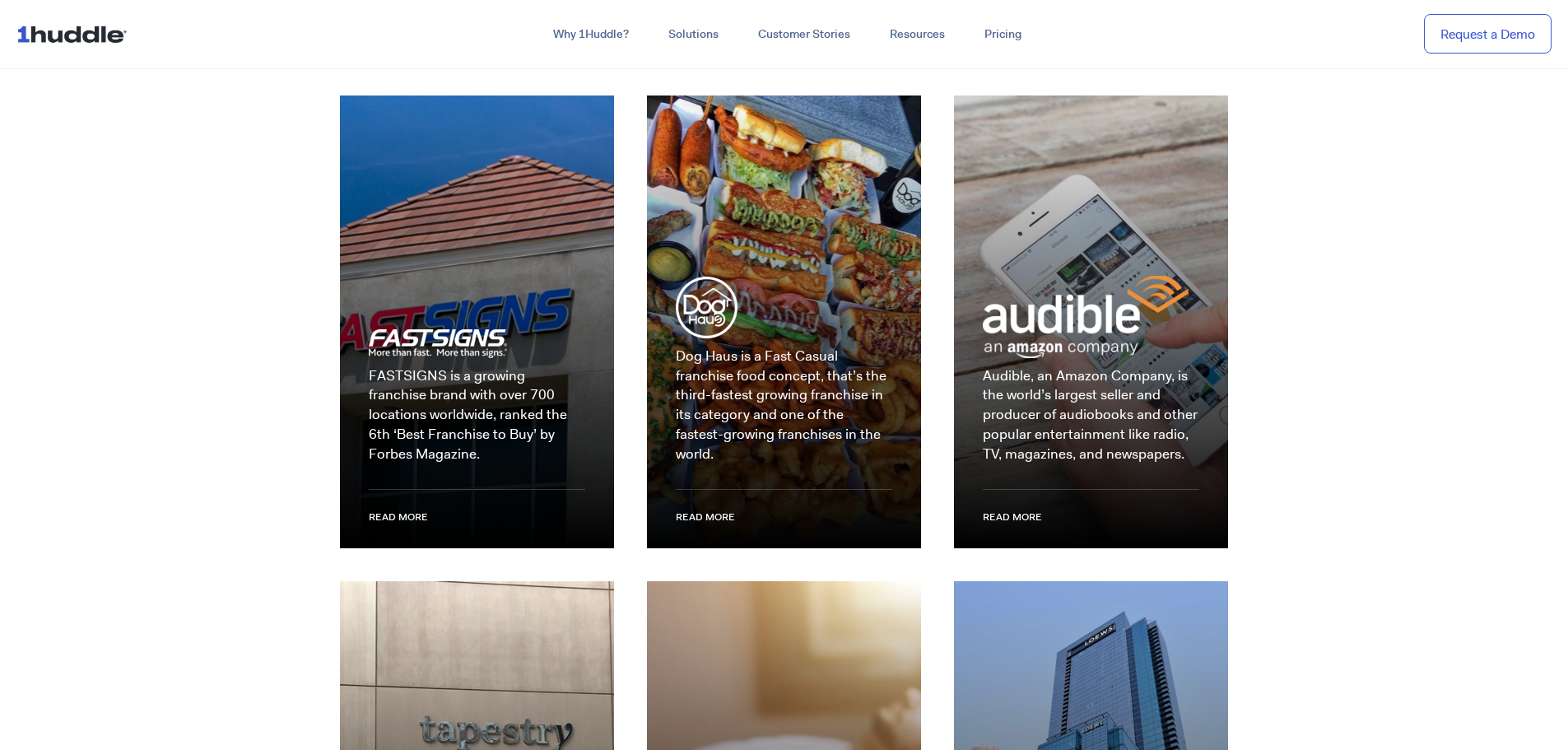
scroll to position [1976, 0]
